Goal: Transaction & Acquisition: Book appointment/travel/reservation

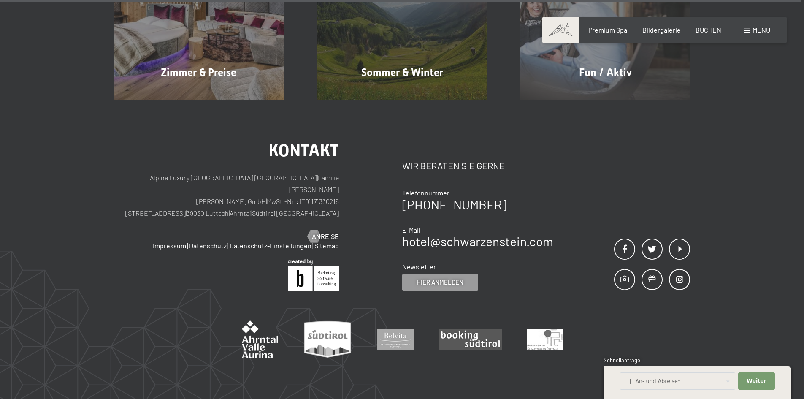
scroll to position [4299, 0]
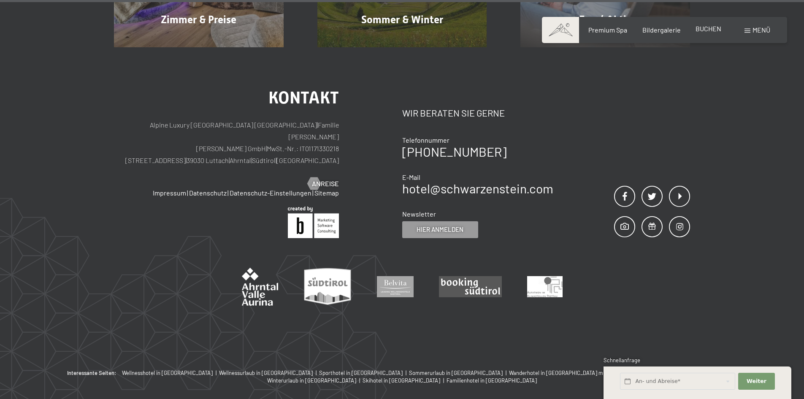
click at [706, 27] on span "BUCHEN" at bounding box center [708, 28] width 26 height 8
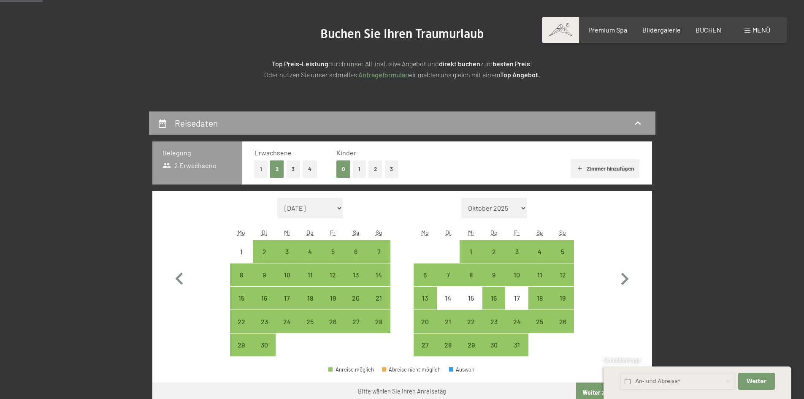
scroll to position [169, 0]
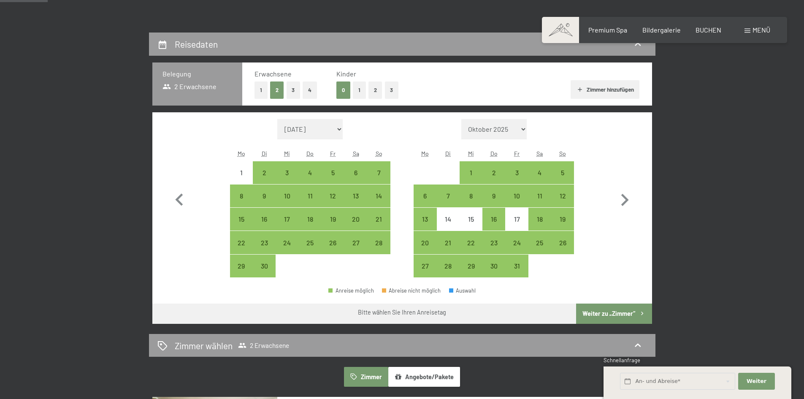
click at [359, 93] on button "1" at bounding box center [359, 89] width 13 height 17
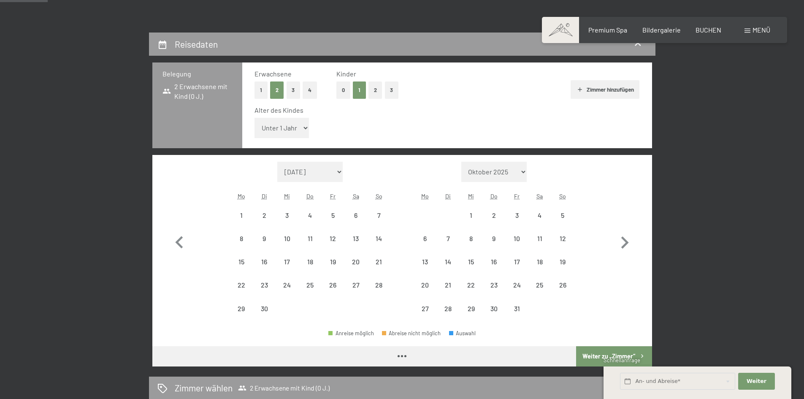
click at [295, 125] on select "Unter 1 Jahr 1 Jahr 2 Jahre 3 Jahre 4 Jahre 5 Jahre 6 Jahre 7 Jahre 8 Jahre 9 J…" at bounding box center [281, 128] width 55 height 20
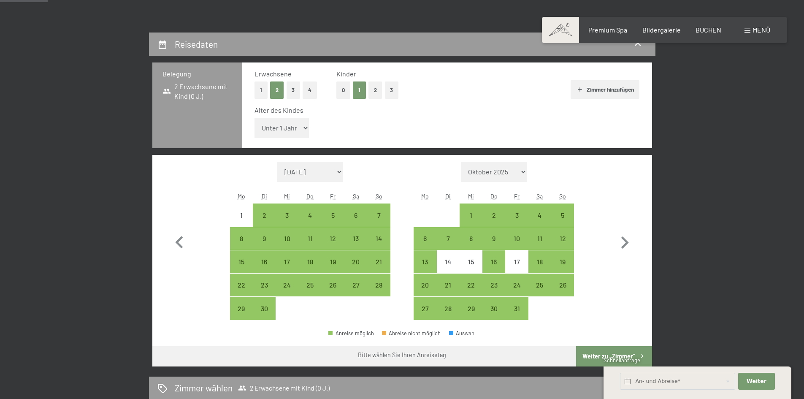
select select "3"
click at [254, 118] on select "Unter 1 Jahr 1 Jahr 2 Jahre 3 Jahre 4 Jahre 5 Jahre 6 Jahre 7 Jahre 8 Jahre 9 J…" at bounding box center [281, 128] width 55 height 20
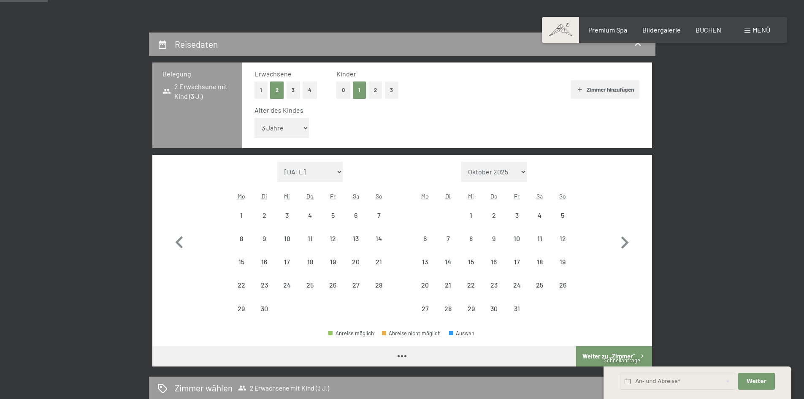
click at [519, 172] on select "Oktober 2025 [DATE] Dezember 2025 Januar 2026 Februar 2026 März 2026 [DATE] Mai…" at bounding box center [494, 172] width 66 height 20
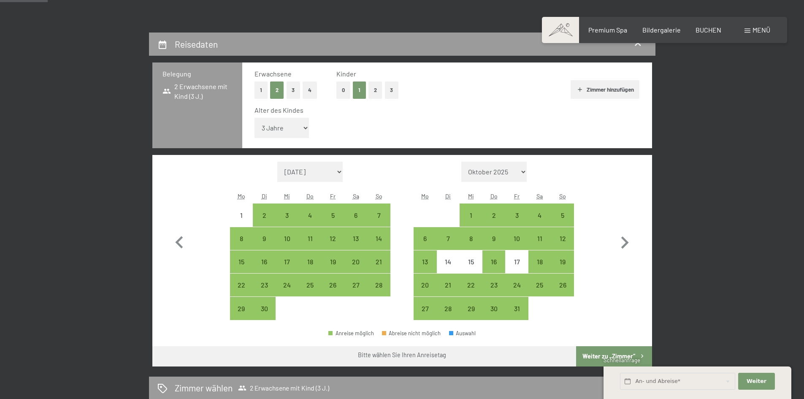
click at [527, 172] on select "Oktober 2025 [DATE] Dezember 2025 Januar 2026 Februar 2026 März 2026 [DATE] Mai…" at bounding box center [494, 172] width 66 height 20
drag, startPoint x: 528, startPoint y: 172, endPoint x: 514, endPoint y: 174, distance: 14.2
click at [527, 172] on select "Oktober 2025 [DATE] Dezember 2025 Januar 2026 Februar 2026 März 2026 [DATE] Mai…" at bounding box center [494, 172] width 66 height 20
click at [334, 175] on select "[DATE] Oktober 2025 [DATE] Dezember 2025 Januar 2026 Februar 2026 März 2026 [DA…" at bounding box center [310, 172] width 66 height 20
select select "[DATE]"
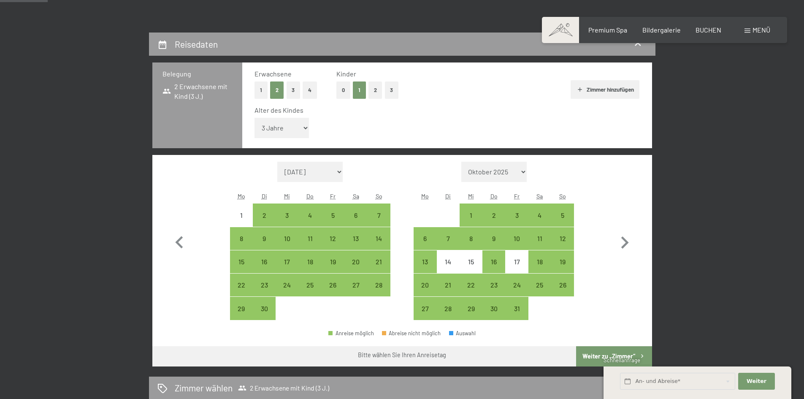
select select "[DATE]"
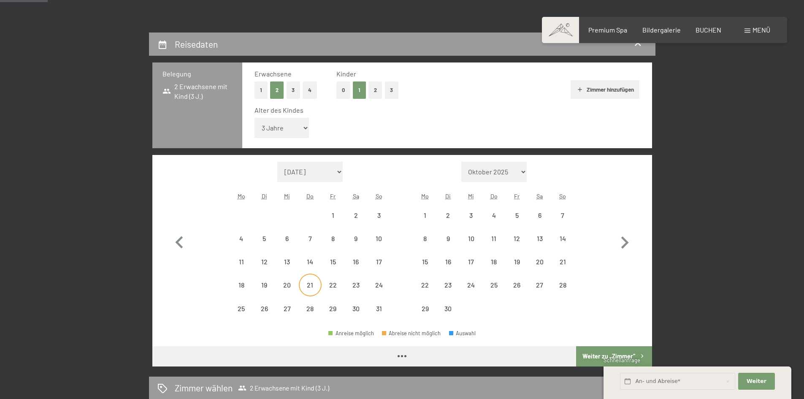
select select "[DATE]"
click at [525, 170] on select "Oktober 2025 [DATE] Dezember 2025 Januar 2026 Februar 2026 März 2026 [DATE] Mai…" at bounding box center [494, 172] width 66 height 20
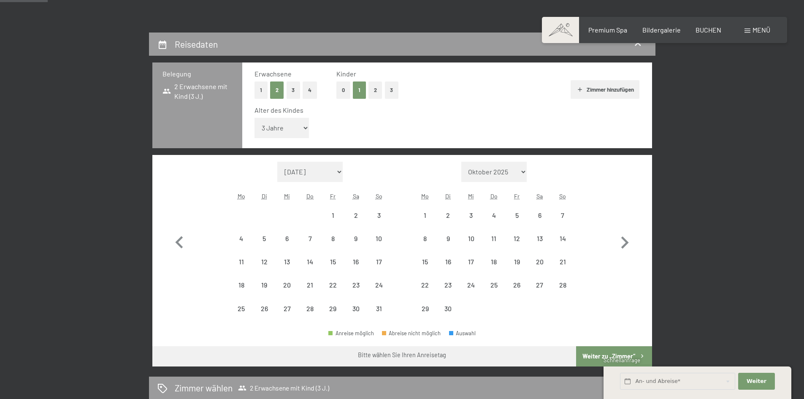
select select "[DATE]"
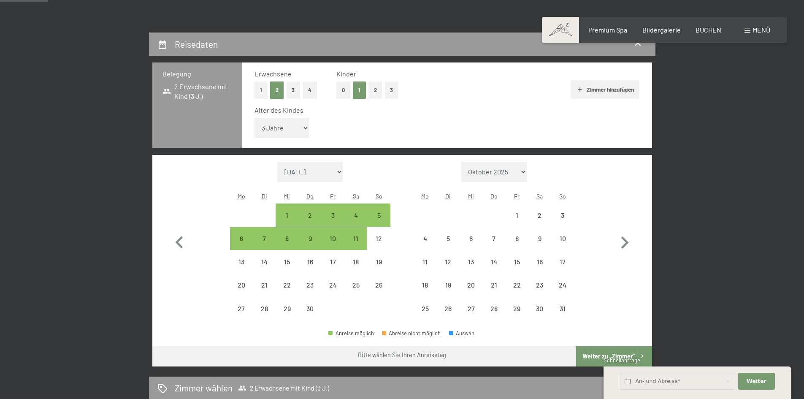
click at [340, 170] on select "[DATE] Oktober 2025 [DATE] Dezember 2025 Januar 2026 Februar 2026 März 2026 [DA…" at bounding box center [310, 172] width 66 height 20
select select "[DATE]"
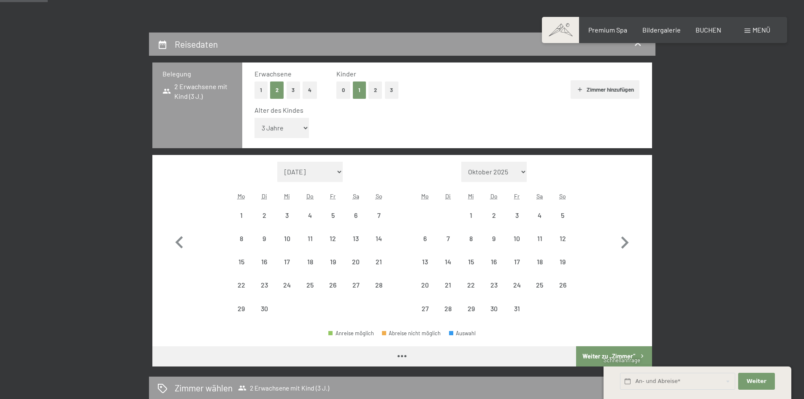
select select "[DATE]"
click at [513, 173] on select "Oktober 2025 [DATE] Dezember 2025 Januar 2026 Februar 2026 März 2026 [DATE] Mai…" at bounding box center [494, 172] width 66 height 20
select select "[DATE]"
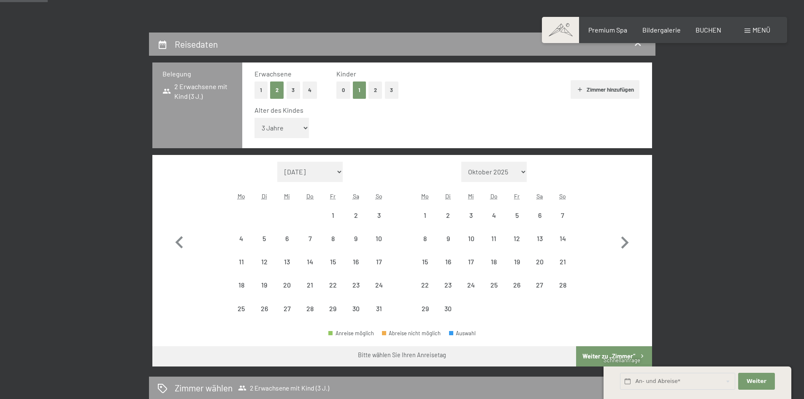
click at [526, 179] on select "Oktober 2025 [DATE] Dezember 2025 Januar 2026 Februar 2026 März 2026 [DATE] Mai…" at bounding box center [494, 172] width 66 height 20
select select "[DATE]"
click at [527, 171] on select "Oktober 2025 [DATE] Dezember 2025 Januar 2026 Februar 2026 März 2026 [DATE] Mai…" at bounding box center [494, 172] width 66 height 20
select select "[DATE]"
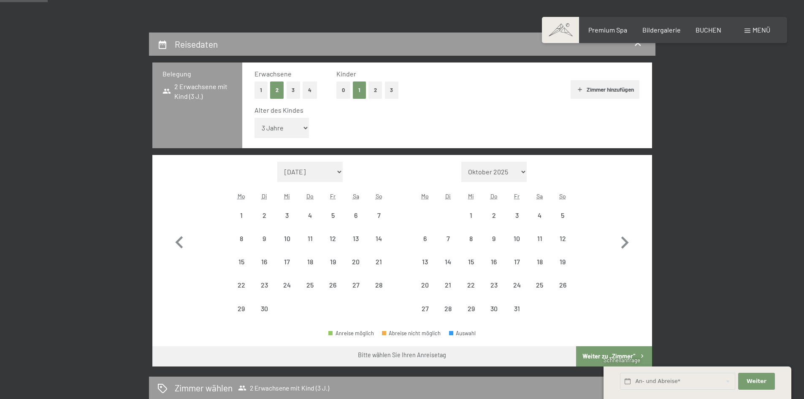
select select "[DATE]"
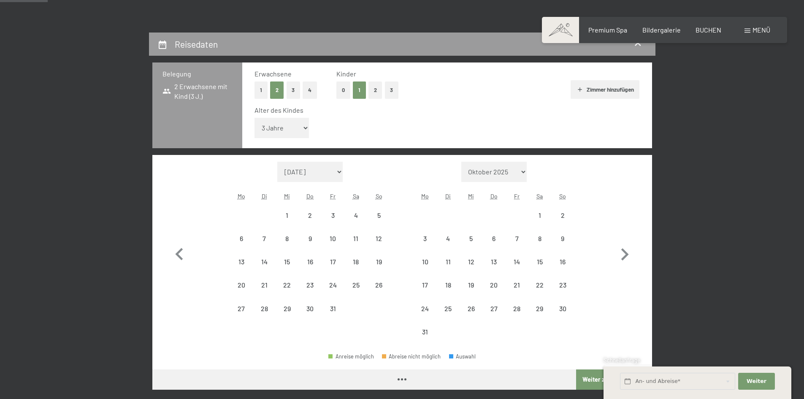
select select "[DATE]"
click at [512, 176] on select "Oktober 2025 [DATE] Dezember 2025 Januar 2026 Februar 2026 März 2026 [DATE] Mai…" at bounding box center [494, 172] width 66 height 20
select select "[DATE]"
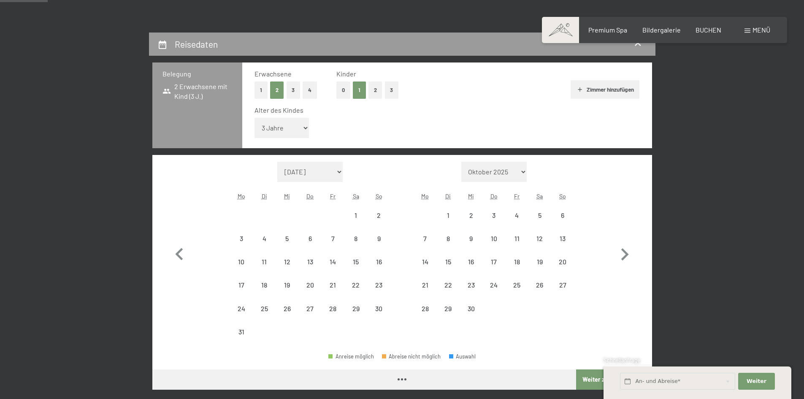
select select "[DATE]"
click at [335, 174] on select "[DATE] Oktober 2025 [DATE] Dezember 2025 Januar 2026 Februar 2026 März 2026 [DA…" at bounding box center [310, 172] width 66 height 20
select select "[DATE]"
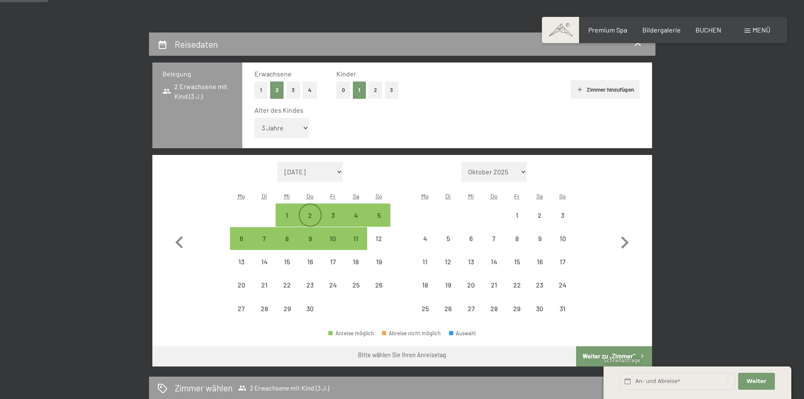
click at [314, 216] on div "2" at bounding box center [310, 222] width 21 height 21
select select "[DATE]"
click at [314, 216] on div "2" at bounding box center [310, 222] width 21 height 21
select select "[DATE]"
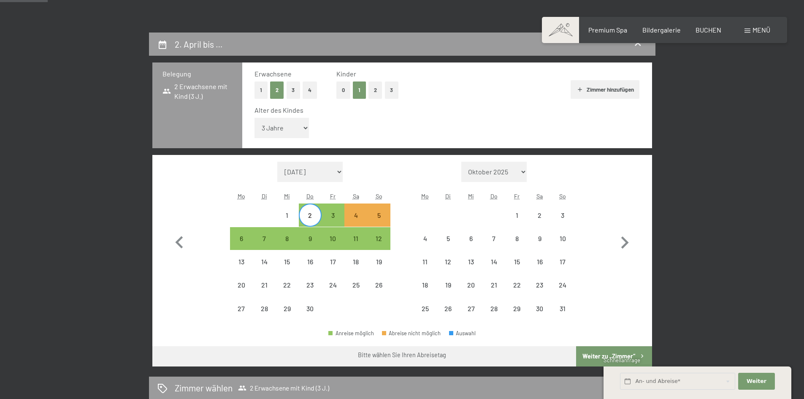
select select "[DATE]"
click at [287, 242] on div "8" at bounding box center [286, 245] width 21 height 21
select select "[DATE]"
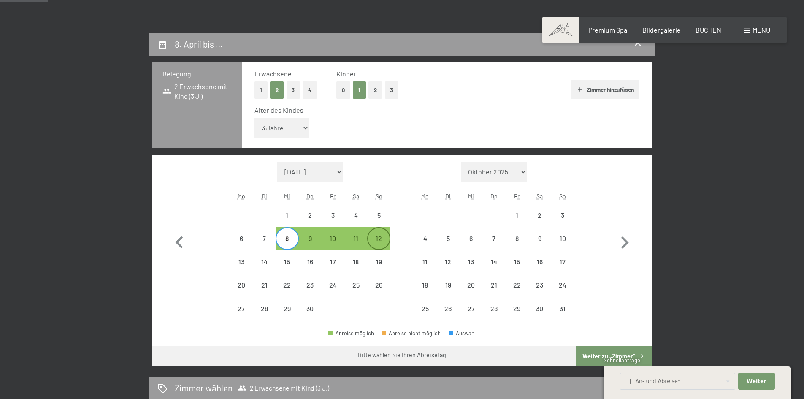
click at [380, 241] on div "12" at bounding box center [378, 245] width 21 height 21
select select "[DATE]"
